Goal: Find specific fact: Find specific fact

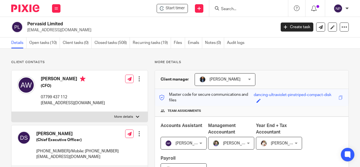
scroll to position [526, 0]
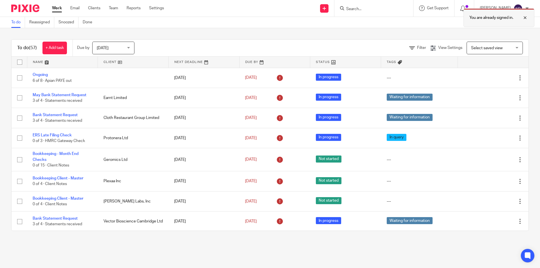
click at [525, 18] on div at bounding box center [520, 17] width 15 height 7
click at [362, 9] on input "Search" at bounding box center [370, 9] width 51 height 5
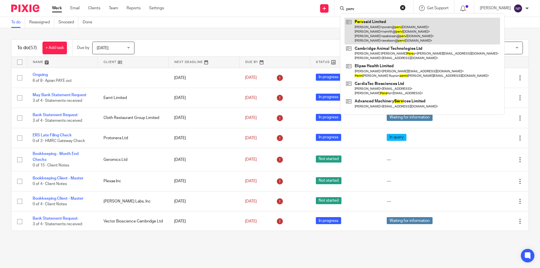
type input "perv"
click at [388, 29] on link at bounding box center [421, 31] width 155 height 27
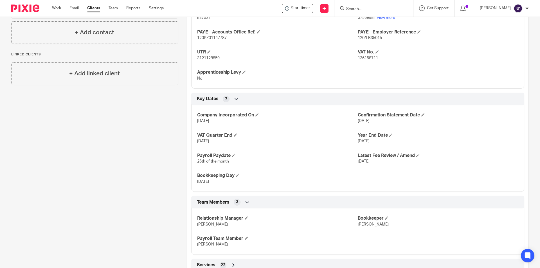
scroll to position [301, 0]
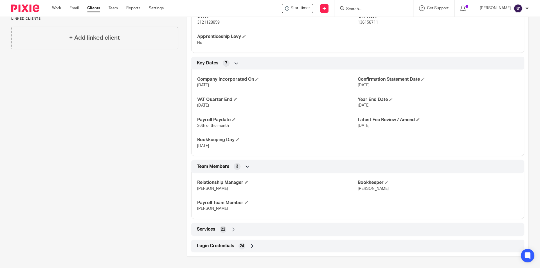
click at [252, 246] on icon at bounding box center [252, 246] width 6 height 6
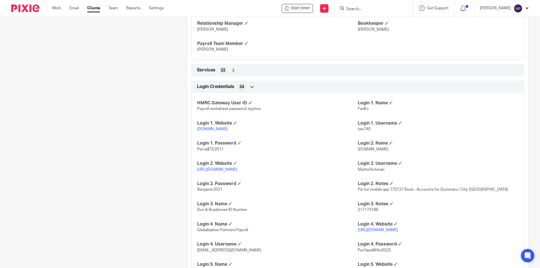
scroll to position [554, 0]
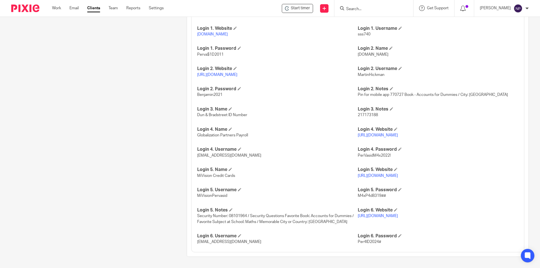
click at [374, 75] on span "MartinHickman" at bounding box center [371, 75] width 27 height 4
copy span "MartinHickman"
click at [237, 74] on link "https://www1.secure.hsbcnet.com/" at bounding box center [217, 75] width 40 height 4
click at [367, 11] on input "Search" at bounding box center [370, 9] width 51 height 5
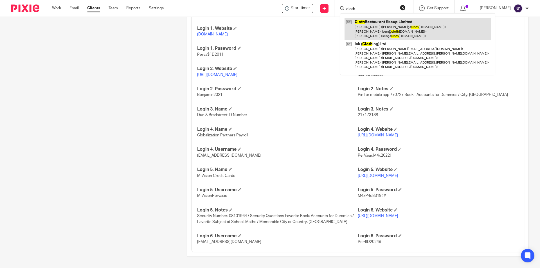
type input "cloth"
click at [370, 29] on link at bounding box center [417, 29] width 146 height 22
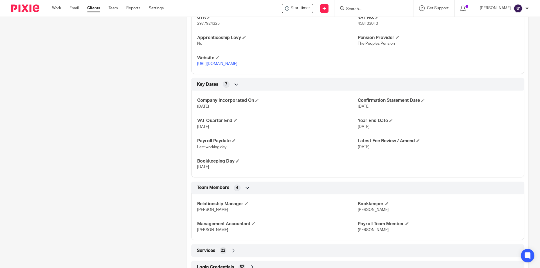
scroll to position [326, 0]
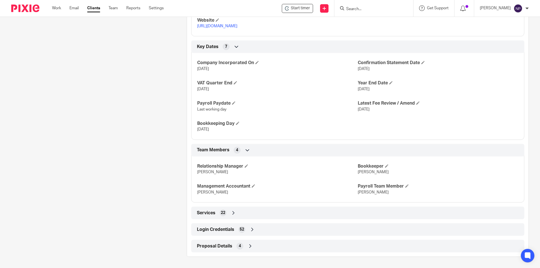
click at [236, 226] on div "Login Credentials 52" at bounding box center [357, 230] width 324 height 10
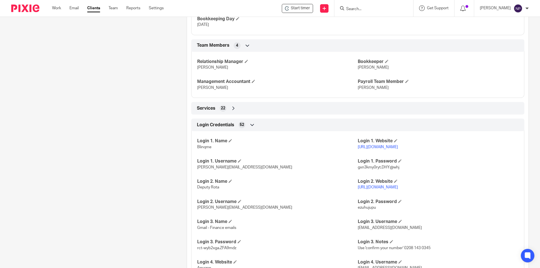
scroll to position [495, 0]
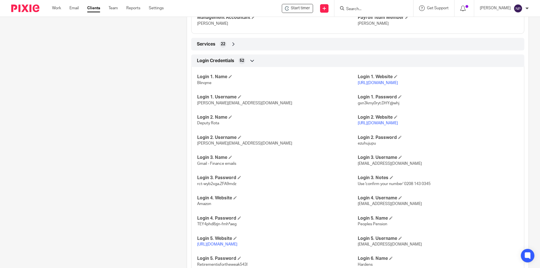
click at [233, 184] on span "rct-wyb2xga.ZFA9mdz" at bounding box center [216, 184] width 39 height 4
copy p "rct-wyb2xga.ZFA9mdz"
